Goal: Information Seeking & Learning: Find specific fact

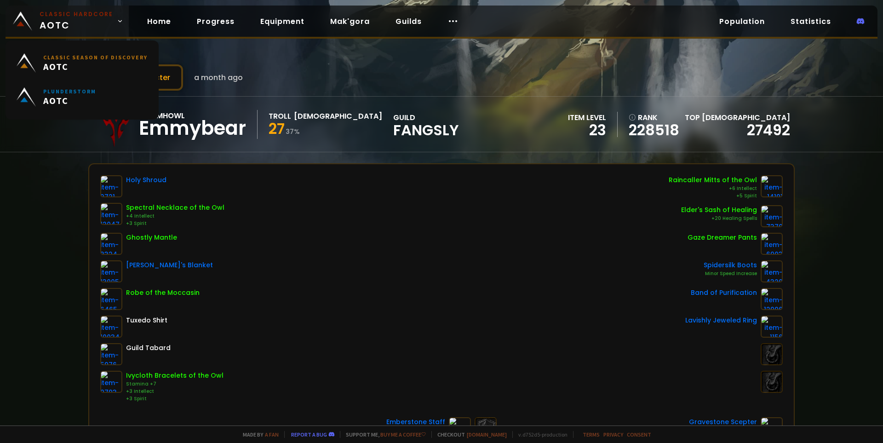
click at [41, 17] on small "Classic Hardcore" at bounding box center [77, 14] width 74 height 8
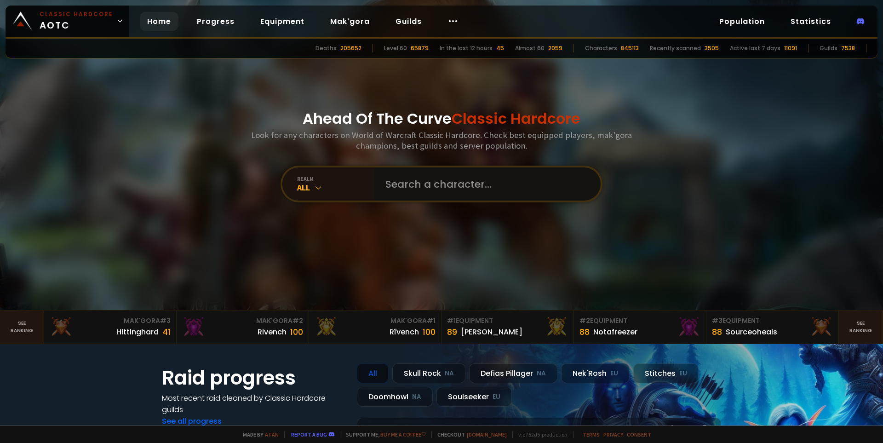
click at [436, 188] on input "text" at bounding box center [485, 183] width 210 height 33
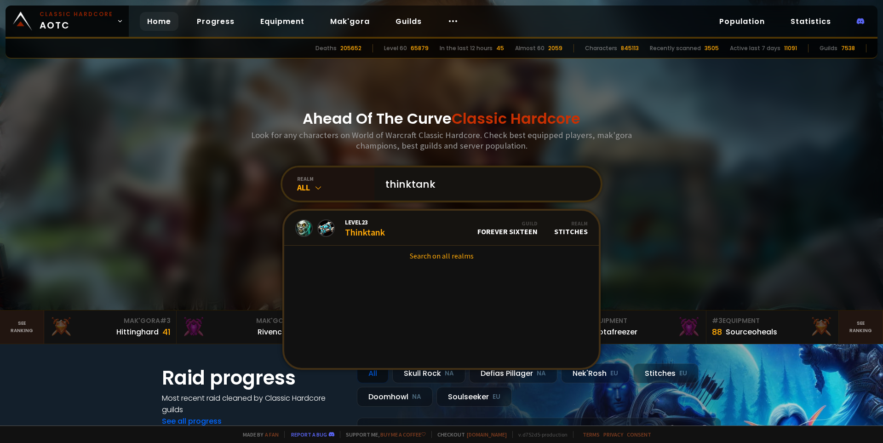
click at [396, 184] on input "thinktank" at bounding box center [485, 183] width 210 height 33
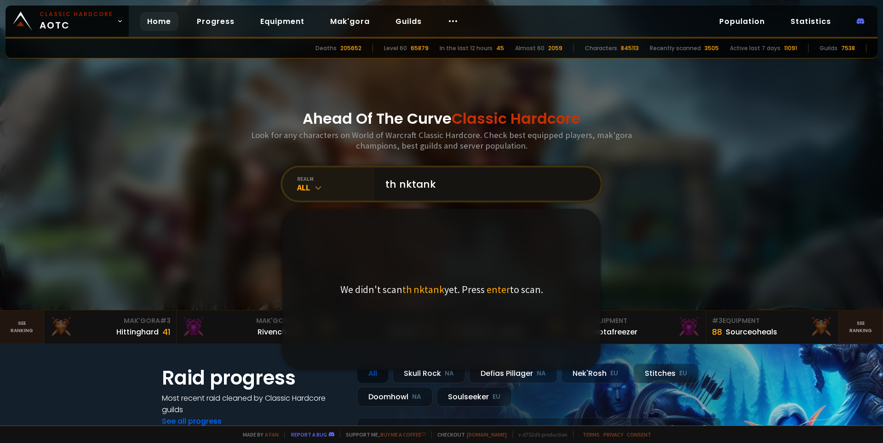
drag, startPoint x: 397, startPoint y: 187, endPoint x: 288, endPoint y: 183, distance: 108.6
click at [293, 184] on div "realm All th nktank We didn't scan th nktank yet. Press enter to scan." at bounding box center [442, 184] width 322 height 37
type input "nktank"
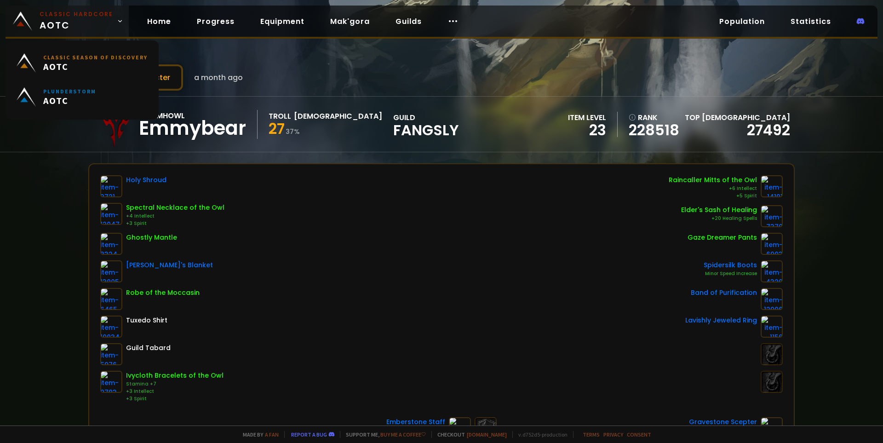
click at [69, 21] on span "Classic Hardcore AOTC" at bounding box center [77, 21] width 74 height 22
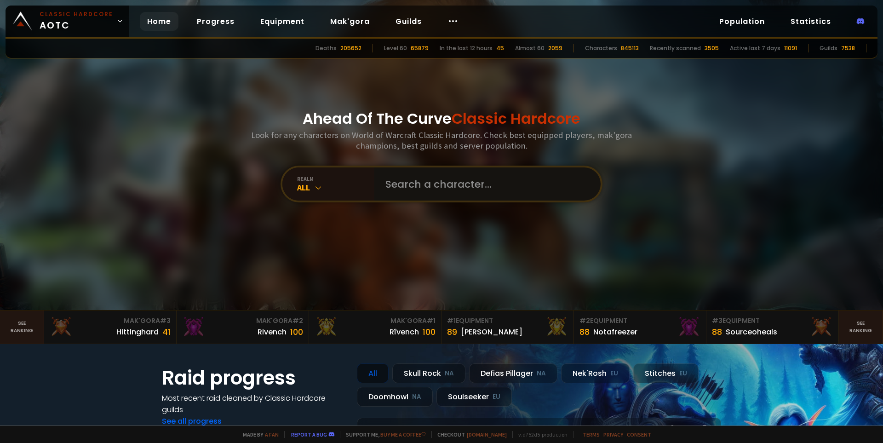
click at [402, 188] on input "text" at bounding box center [485, 183] width 210 height 33
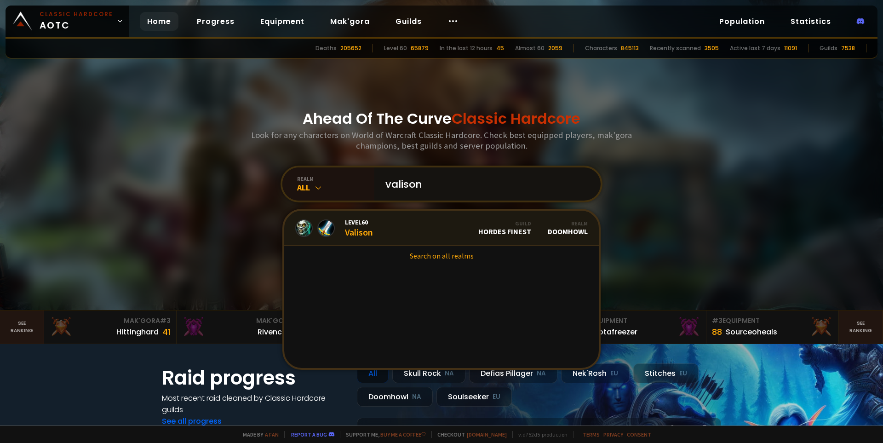
type input "valison"
click at [428, 255] on link "Search on all realms" at bounding box center [441, 256] width 315 height 20
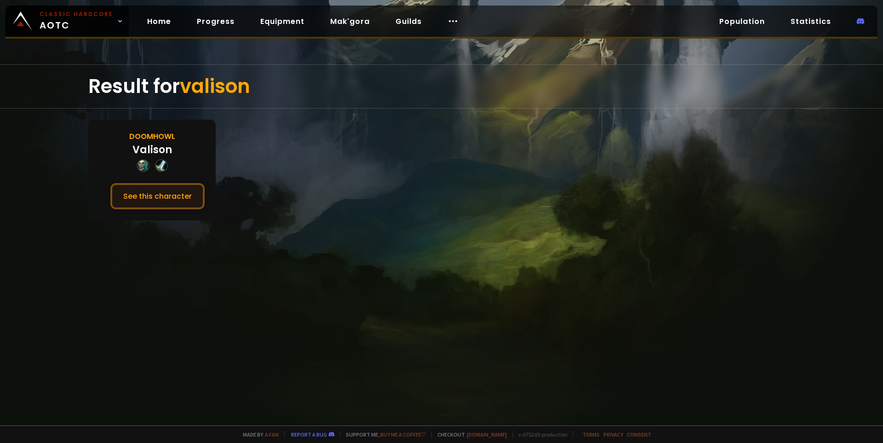
click at [174, 204] on button "See this character" at bounding box center [157, 196] width 94 height 26
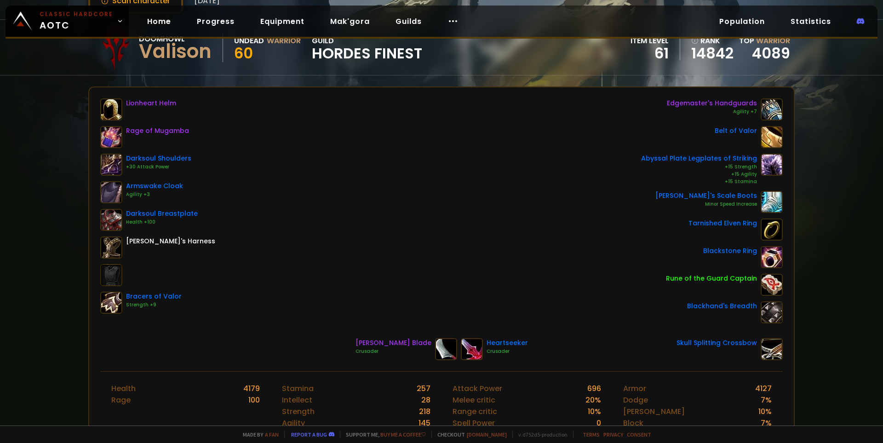
scroll to position [46, 0]
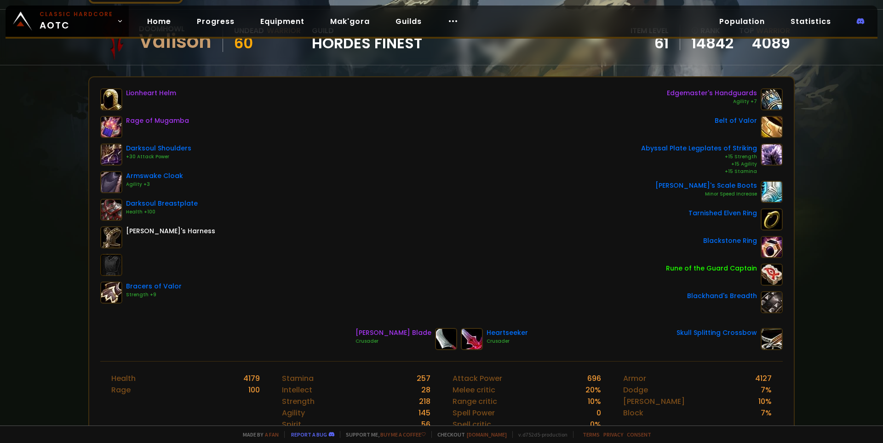
scroll to position [66, 0]
